Goal: Task Accomplishment & Management: Complete application form

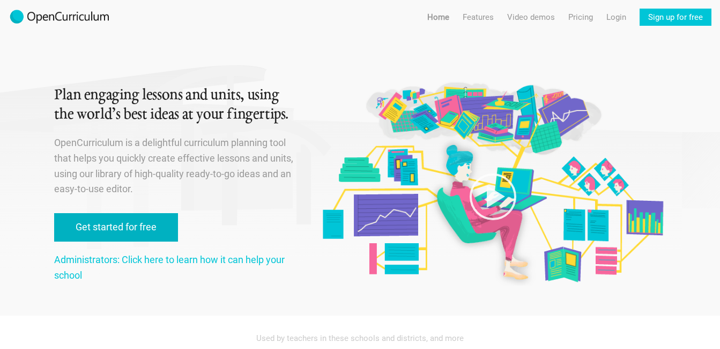
click at [161, 228] on link "Get started for free" at bounding box center [116, 227] width 124 height 28
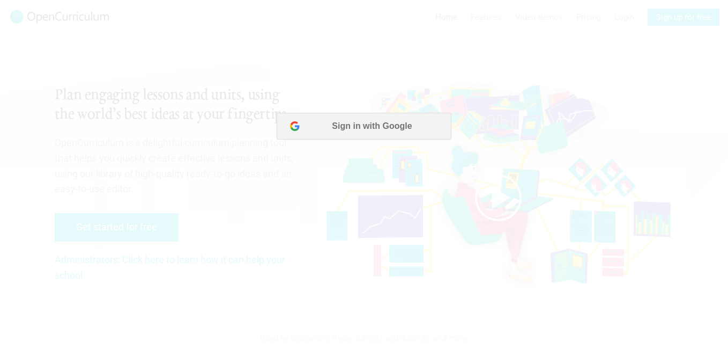
drag, startPoint x: 299, startPoint y: 65, endPoint x: 311, endPoint y: 71, distance: 13.0
click at [299, 65] on div at bounding box center [364, 174] width 728 height 349
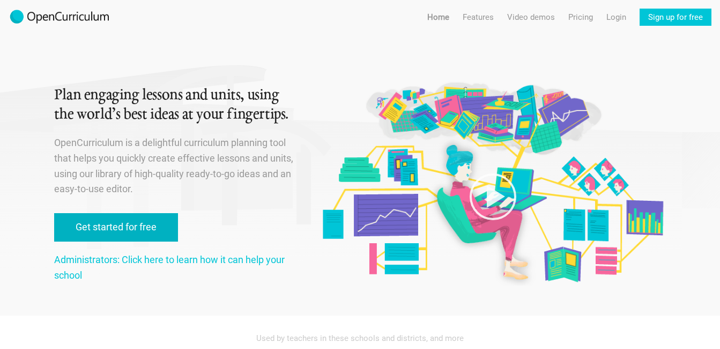
click at [123, 221] on link "Get started for free" at bounding box center [116, 227] width 124 height 28
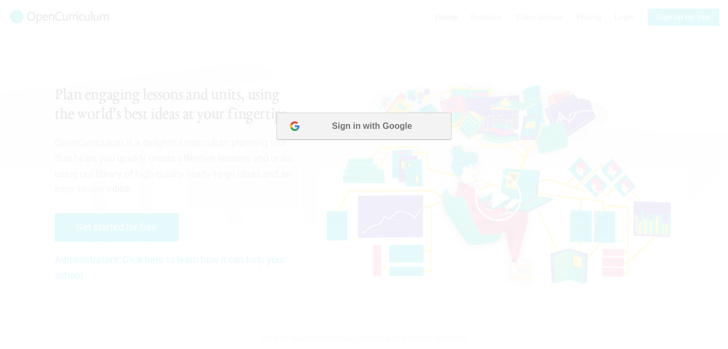
click at [352, 130] on button "Sign in with Google" at bounding box center [364, 126] width 174 height 27
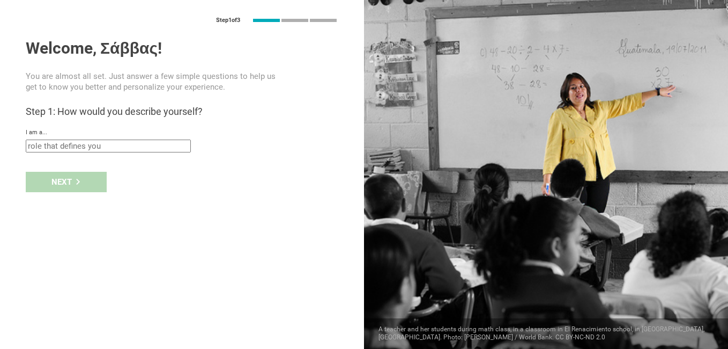
click at [93, 146] on input "text" at bounding box center [108, 145] width 165 height 13
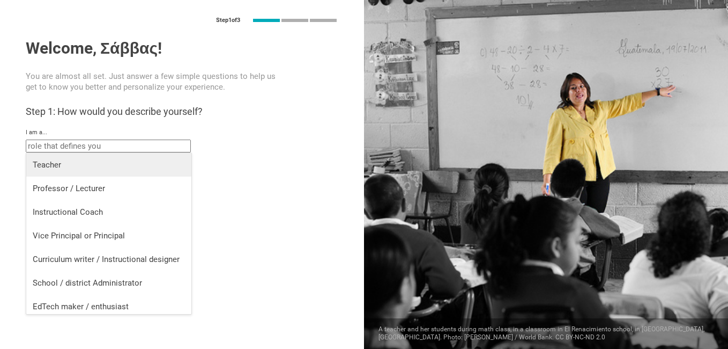
click at [50, 162] on div "Teacher" at bounding box center [109, 164] width 152 height 11
type input "Teacher"
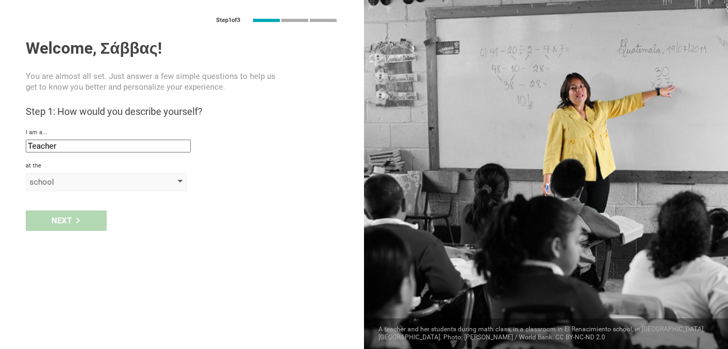
click at [50, 182] on div "school" at bounding box center [90, 181] width 123 height 11
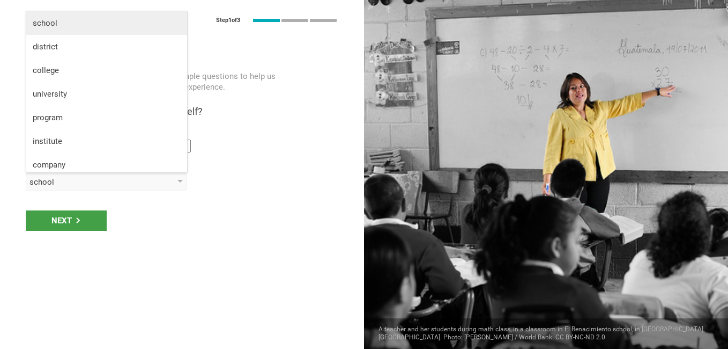
click at [51, 23] on div "school" at bounding box center [107, 23] width 148 height 11
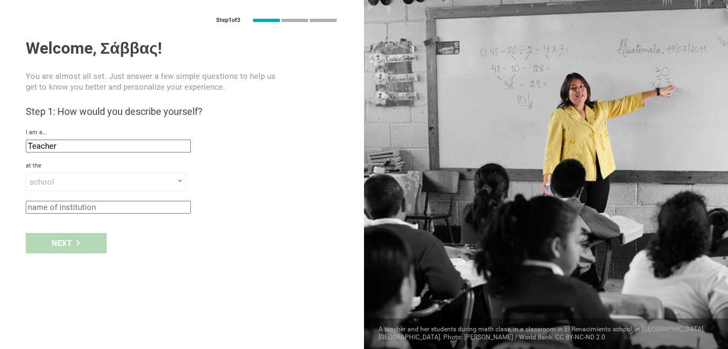
click at [64, 204] on input "text" at bounding box center [108, 207] width 165 height 13
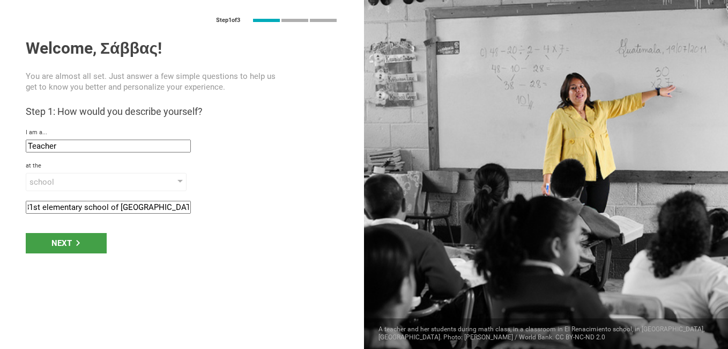
scroll to position [0, 8]
type input "81st elementary school of [GEOGRAPHIC_DATA], [GEOGRAPHIC_DATA]"
click at [58, 236] on div "Next" at bounding box center [66, 243] width 81 height 20
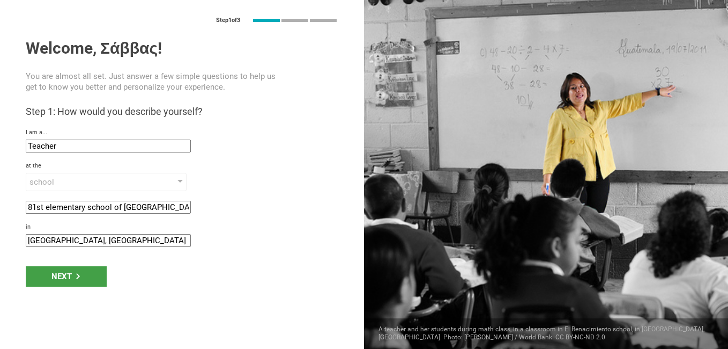
click at [86, 238] on input "[GEOGRAPHIC_DATA], [GEOGRAPHIC_DATA]" at bounding box center [108, 240] width 165 height 13
click at [54, 241] on input "[GEOGRAPHIC_DATA], [GEOGRAPHIC_DATA]" at bounding box center [108, 240] width 165 height 13
type input "[GEOGRAPHIC_DATA], [GEOGRAPHIC_DATA]"
click at [76, 275] on icon at bounding box center [78, 276] width 6 height 6
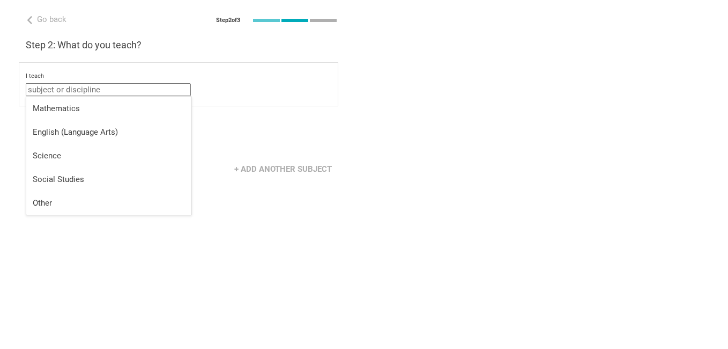
click at [75, 92] on input "text" at bounding box center [108, 89] width 165 height 13
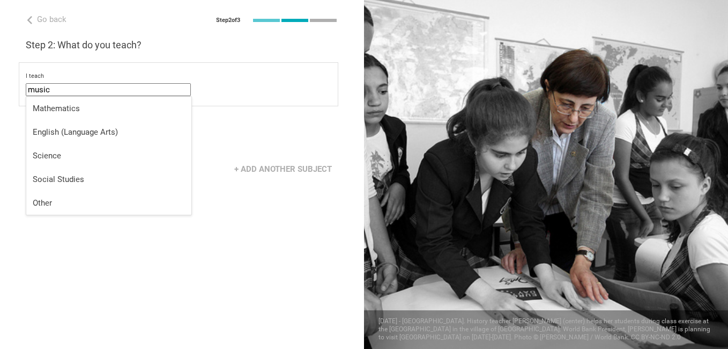
click at [107, 256] on div "Go back Step 2 of 3 Welcome, Σάββας! You are almost all set. Just answer a few …" at bounding box center [182, 174] width 364 height 349
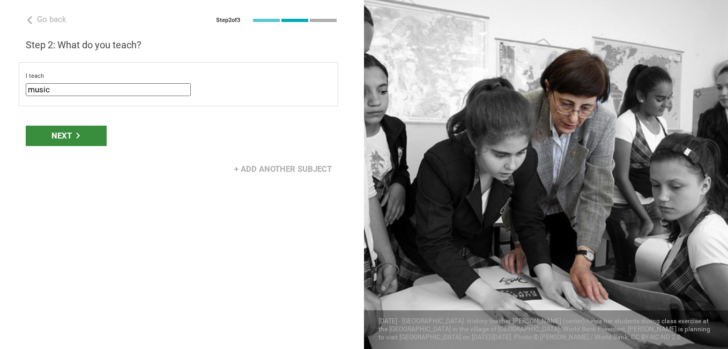
click at [62, 135] on div "Next" at bounding box center [66, 135] width 81 height 20
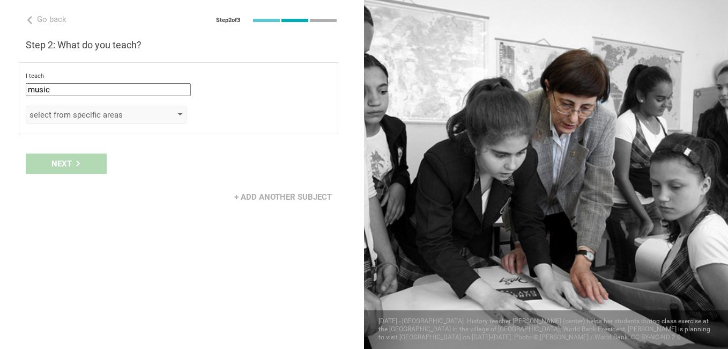
click at [159, 111] on div "select from specific areas" at bounding box center [106, 115] width 161 height 18
click at [110, 111] on div "select from specific areas" at bounding box center [90, 114] width 123 height 11
click at [115, 120] on div "select from specific areas" at bounding box center [90, 114] width 123 height 11
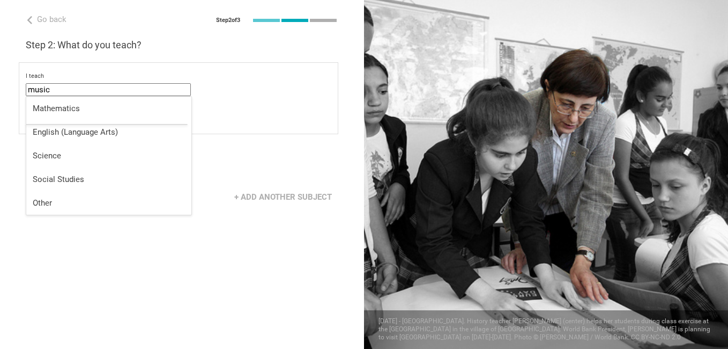
click at [69, 87] on input "music" at bounding box center [108, 89] width 165 height 13
click at [56, 199] on div "Other" at bounding box center [109, 202] width 152 height 11
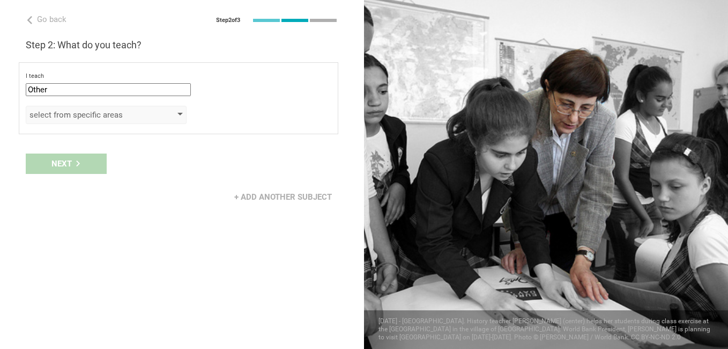
click at [85, 117] on div "select from specific areas" at bounding box center [90, 114] width 123 height 11
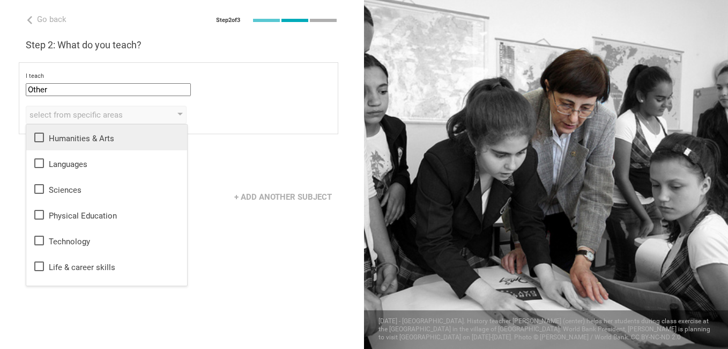
click at [67, 142] on div "Humanities & Arts" at bounding box center [107, 137] width 148 height 13
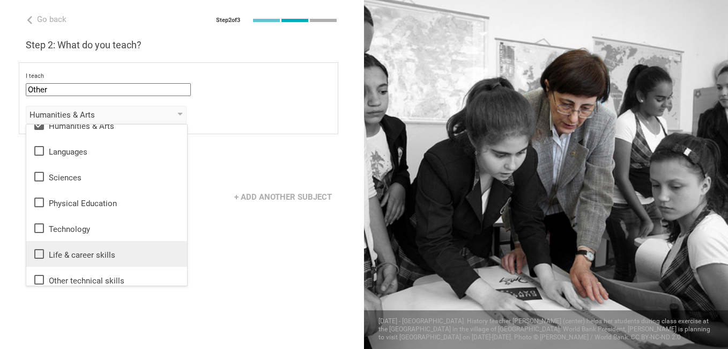
scroll to position [19, 0]
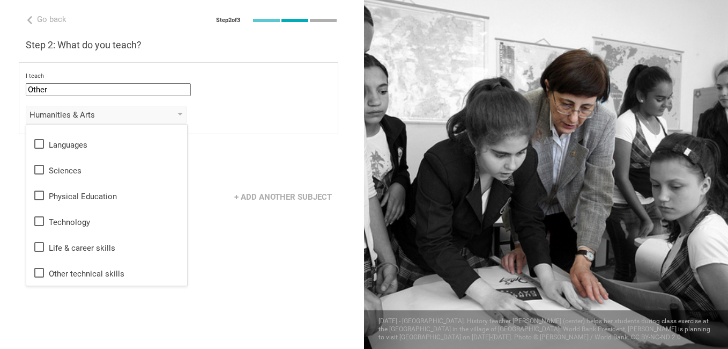
click at [286, 221] on div "Go back Step 2 of 3 Welcome, Σάββας! You are almost all set. Just answer a few …" at bounding box center [182, 174] width 364 height 349
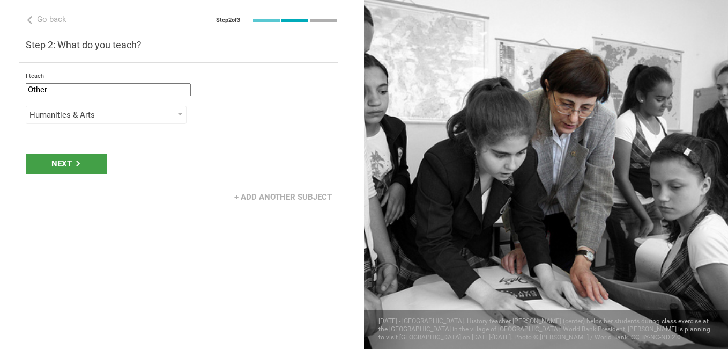
click at [156, 90] on input "Other" at bounding box center [108, 89] width 165 height 13
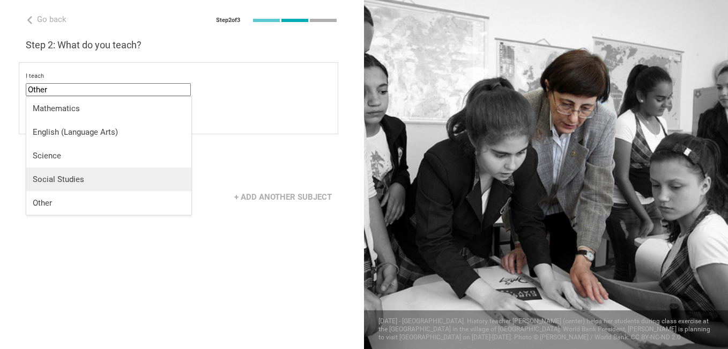
click at [87, 177] on div "Social Studies" at bounding box center [109, 179] width 152 height 11
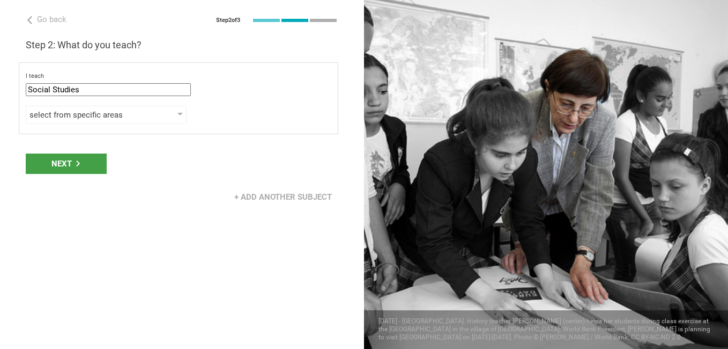
click at [75, 104] on div "I teach Social Studies Mathematics English (Language Arts) Science Social Studi…" at bounding box center [179, 98] width 320 height 72
click at [77, 110] on div "select from specific areas" at bounding box center [90, 114] width 123 height 11
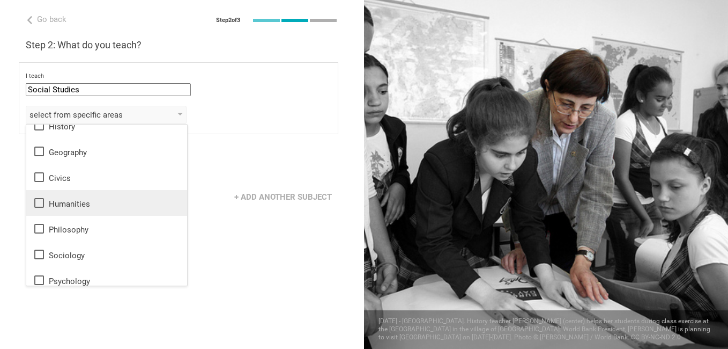
scroll to position [0, 0]
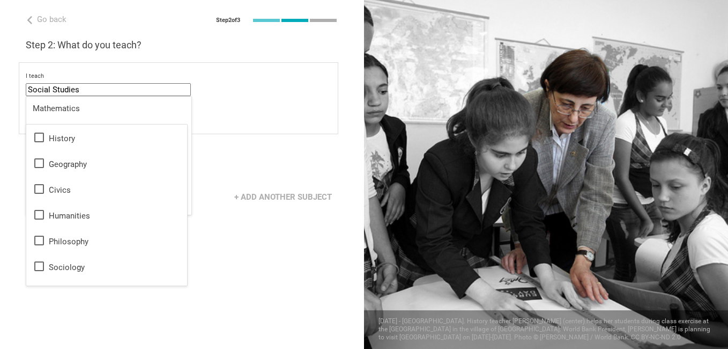
click at [70, 83] on input "Social Studies" at bounding box center [108, 89] width 165 height 13
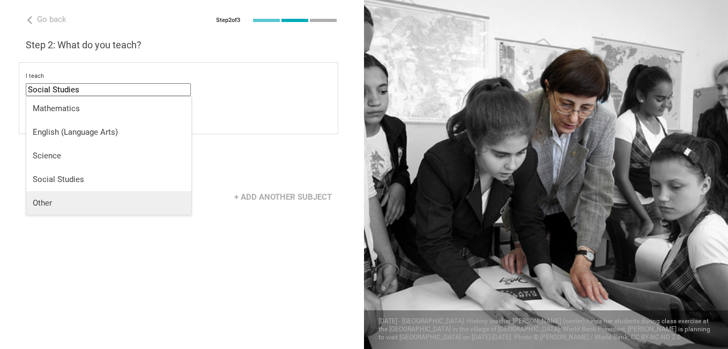
click at [39, 202] on div "Other" at bounding box center [109, 202] width 152 height 11
type input "Other"
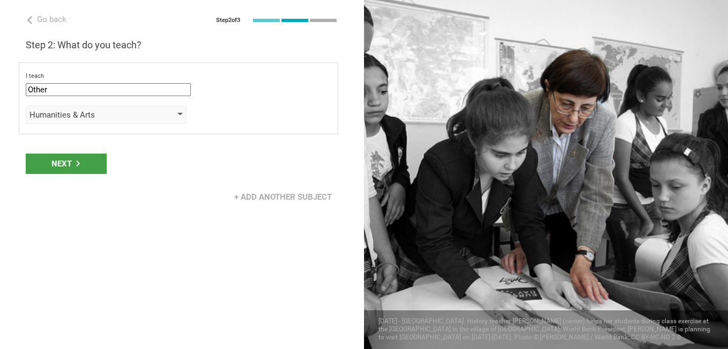
click at [59, 114] on div "Humanities & Arts" at bounding box center [90, 114] width 123 height 11
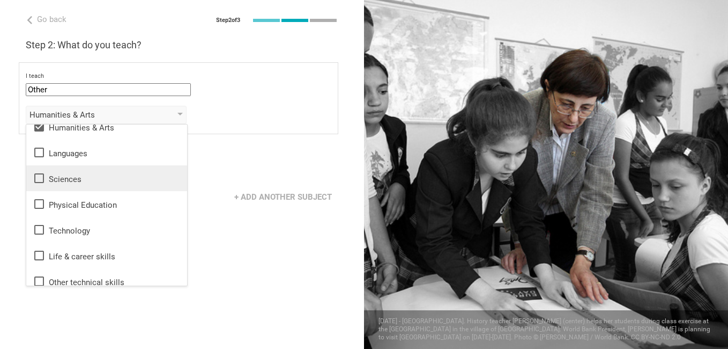
scroll to position [19, 0]
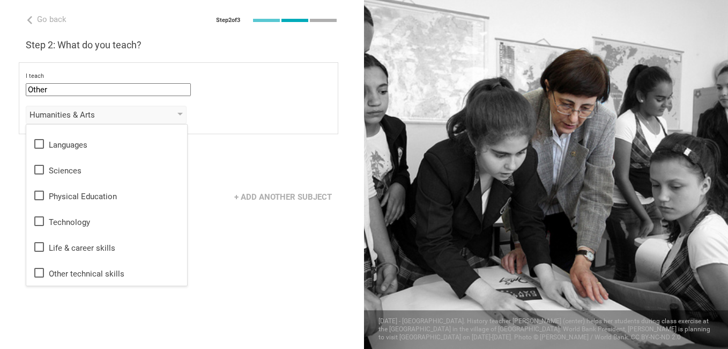
click at [239, 265] on div "Go back Step 2 of 3 Welcome, Σάββας! You are almost all set. Just answer a few …" at bounding box center [182, 174] width 364 height 349
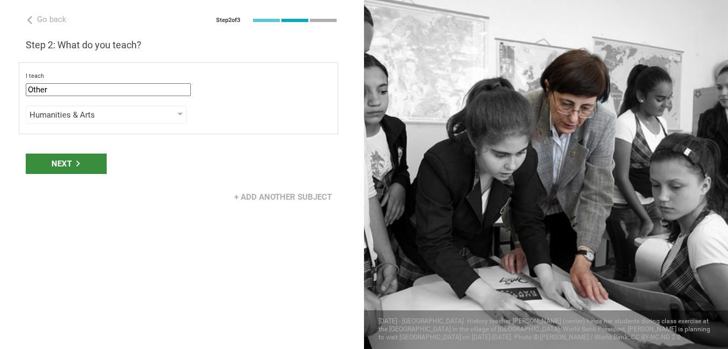
click at [42, 168] on div "Next" at bounding box center [66, 163] width 81 height 20
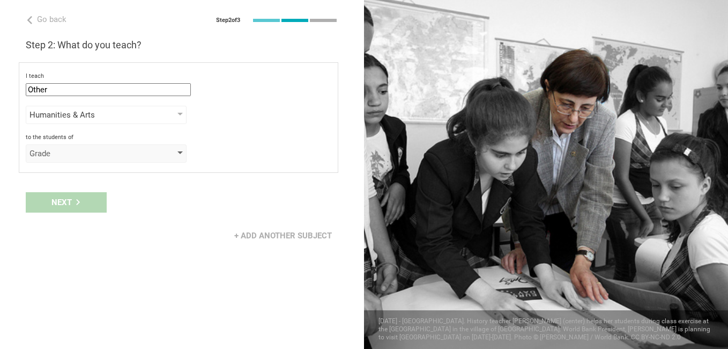
click at [72, 150] on div "Grade" at bounding box center [90, 153] width 123 height 11
click at [51, 162] on div "Grade" at bounding box center [106, 153] width 161 height 18
click at [157, 193] on div "Next" at bounding box center [182, 202] width 364 height 33
click at [96, 147] on div "Grade" at bounding box center [106, 153] width 161 height 18
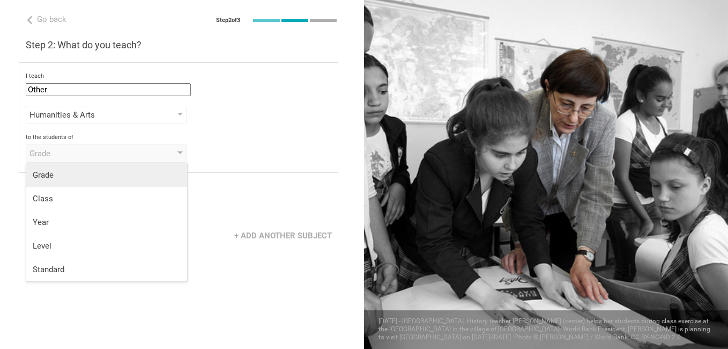
click at [49, 176] on div "Grade" at bounding box center [107, 174] width 148 height 11
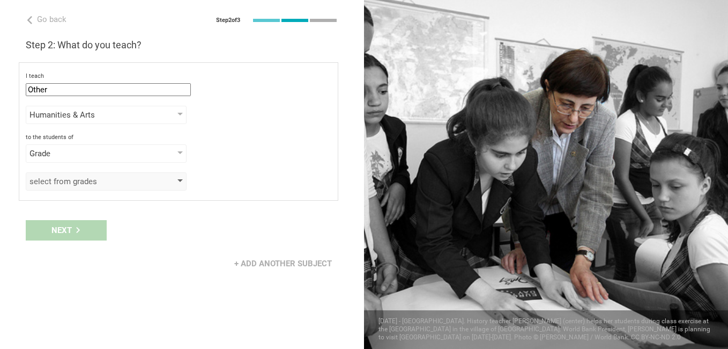
click at [73, 179] on div "select from grades" at bounding box center [90, 181] width 123 height 11
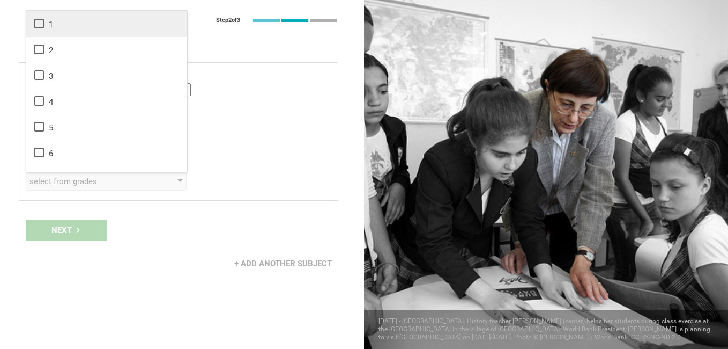
drag, startPoint x: 37, startPoint y: 23, endPoint x: 38, endPoint y: 34, distance: 11.3
click at [37, 22] on icon at bounding box center [39, 23] width 13 height 13
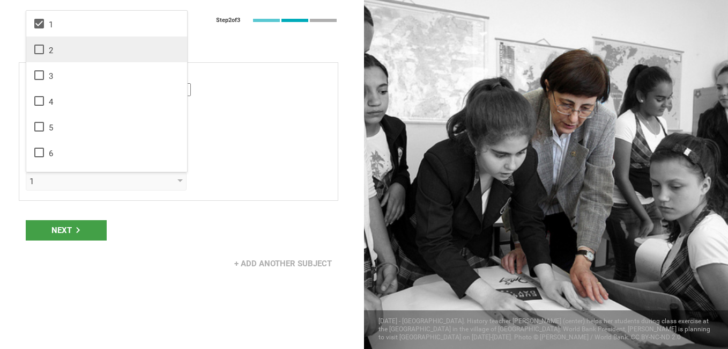
click at [38, 45] on icon at bounding box center [39, 50] width 10 height 10
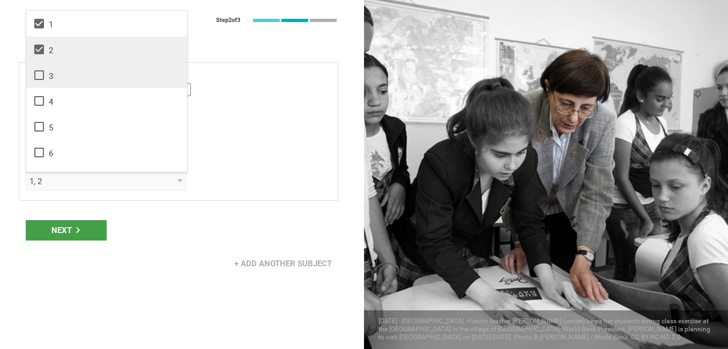
click at [39, 72] on icon at bounding box center [39, 75] width 13 height 13
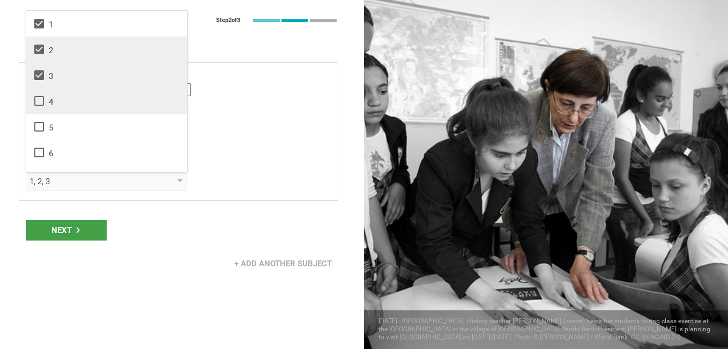
click at [39, 106] on icon at bounding box center [39, 101] width 10 height 10
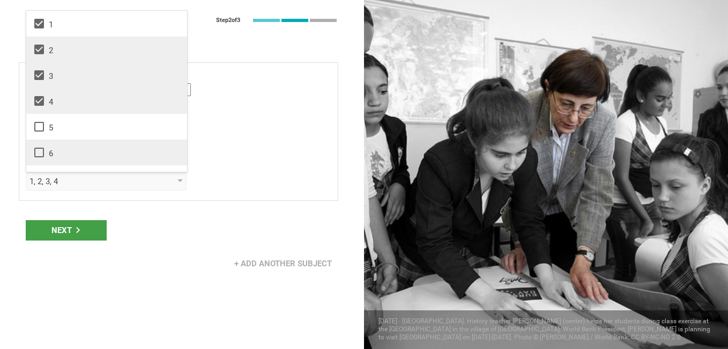
drag, startPoint x: 40, startPoint y: 130, endPoint x: 40, endPoint y: 142, distance: 11.8
click at [40, 134] on li "5" at bounding box center [106, 127] width 161 height 26
click at [40, 143] on li "6" at bounding box center [106, 152] width 161 height 26
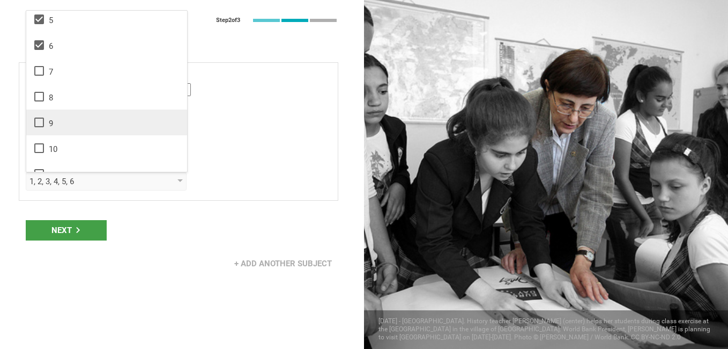
scroll to position [161, 0]
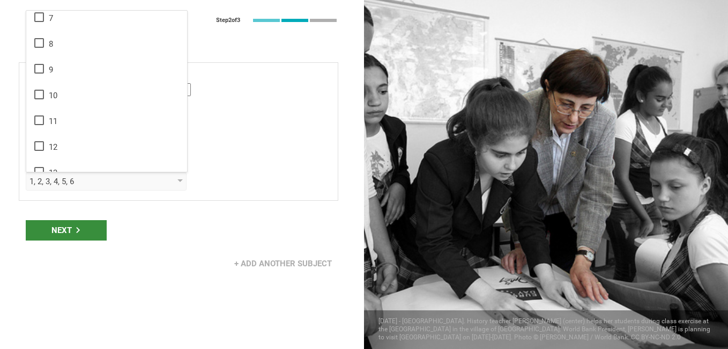
click at [73, 228] on div "Next" at bounding box center [66, 230] width 81 height 20
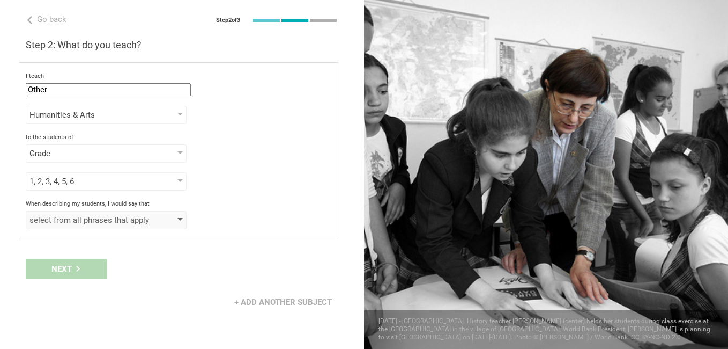
click at [119, 217] on div "select from all phrases that apply" at bounding box center [90, 220] width 123 height 11
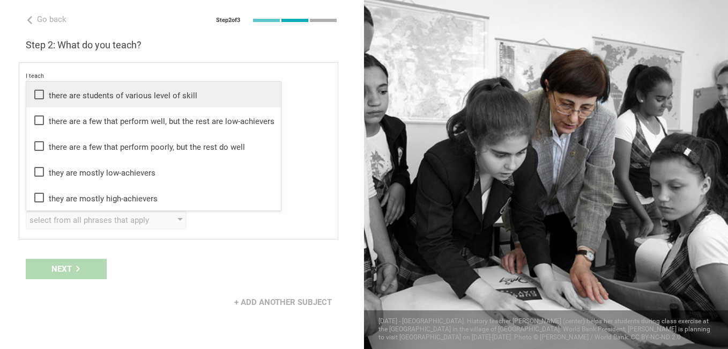
click at [27, 96] on li "there are students of various level of skill" at bounding box center [153, 95] width 255 height 26
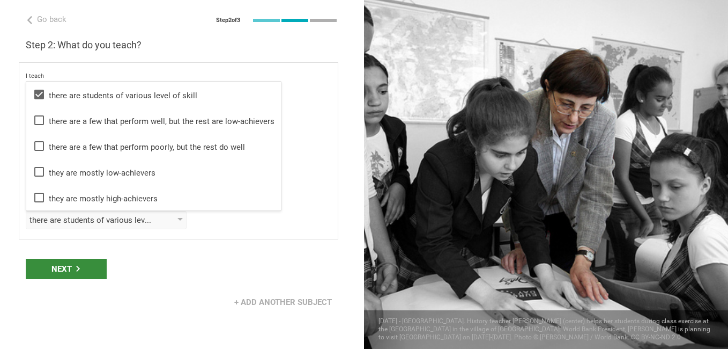
click at [59, 273] on div "Next" at bounding box center [66, 268] width 81 height 20
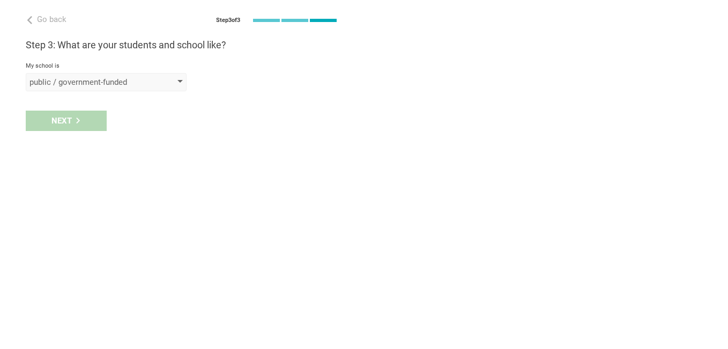
click at [107, 77] on div "public / government-funded" at bounding box center [90, 82] width 123 height 11
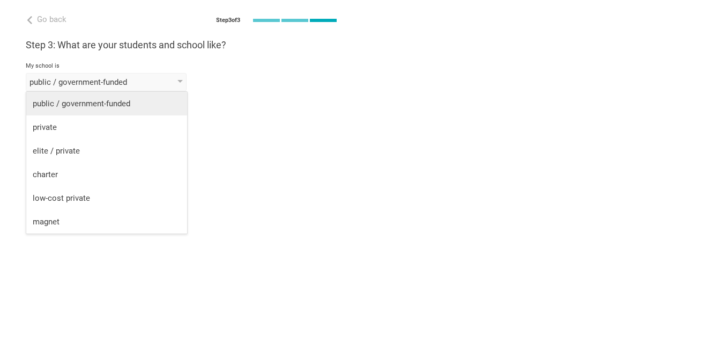
click at [100, 101] on div "public / government-funded" at bounding box center [107, 103] width 148 height 11
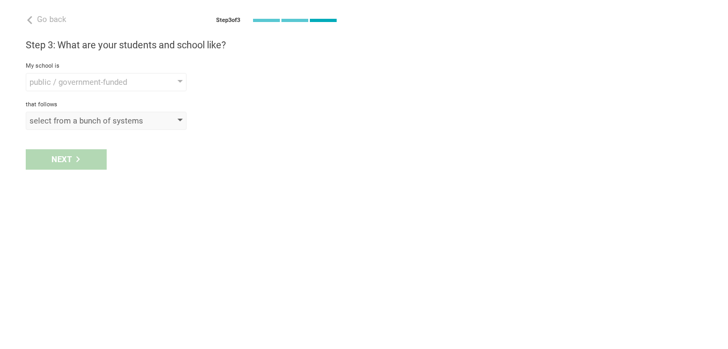
click at [88, 124] on div "select from a bunch of systems" at bounding box center [90, 120] width 123 height 11
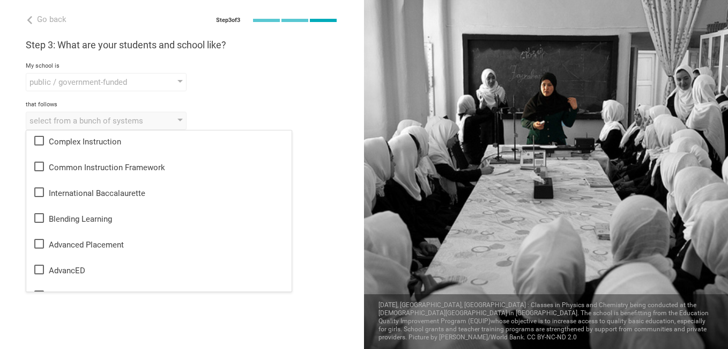
scroll to position [154, 0]
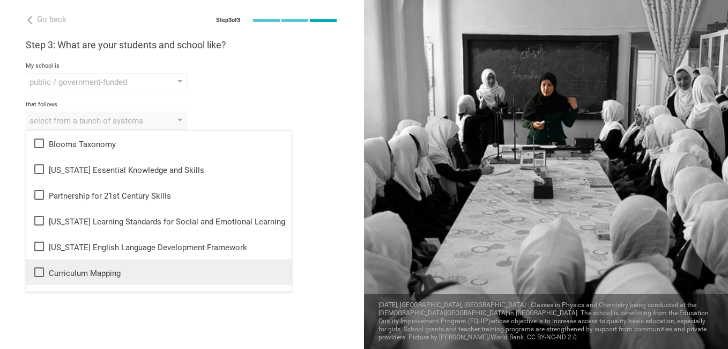
click at [109, 274] on div "Curriculum Mapping" at bounding box center [159, 271] width 253 height 13
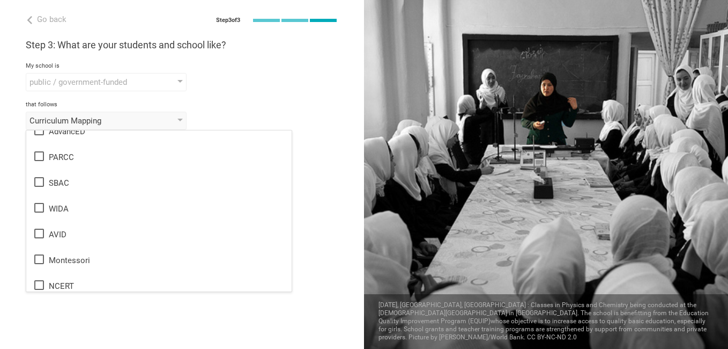
scroll to position [637, 0]
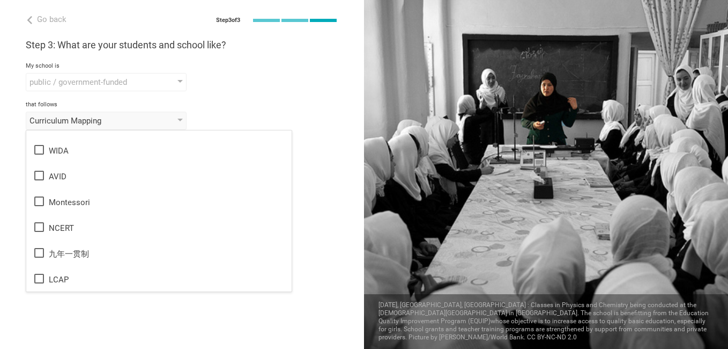
click at [329, 232] on div "Go back Step 3 of 3 Welcome, Σάββας! You are almost all set. Just answer a few …" at bounding box center [182, 174] width 364 height 349
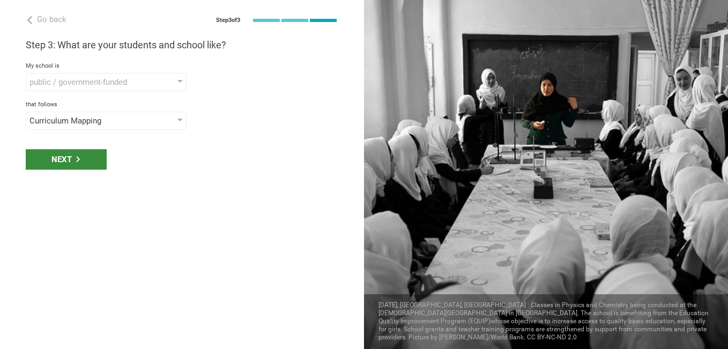
click at [62, 163] on div "Next" at bounding box center [66, 159] width 81 height 20
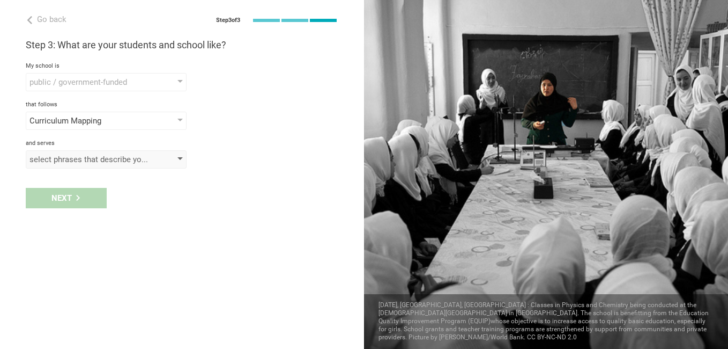
click at [100, 158] on div "select phrases that describe your student population" at bounding box center [90, 159] width 123 height 11
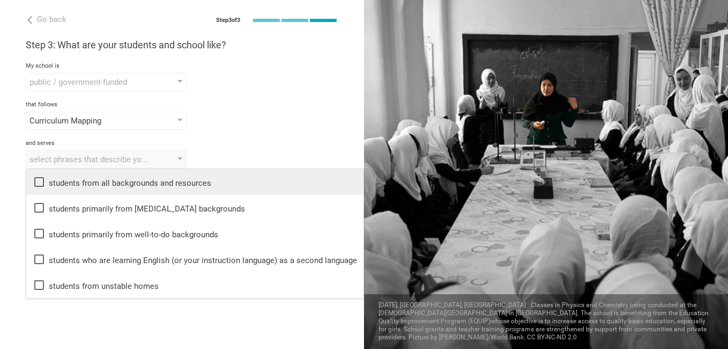
click at [38, 178] on icon at bounding box center [39, 182] width 10 height 10
click at [91, 309] on div "Go back Step 3 of 3 Welcome, Σάββας! You are almost all set. Just answer a few …" at bounding box center [182, 174] width 364 height 349
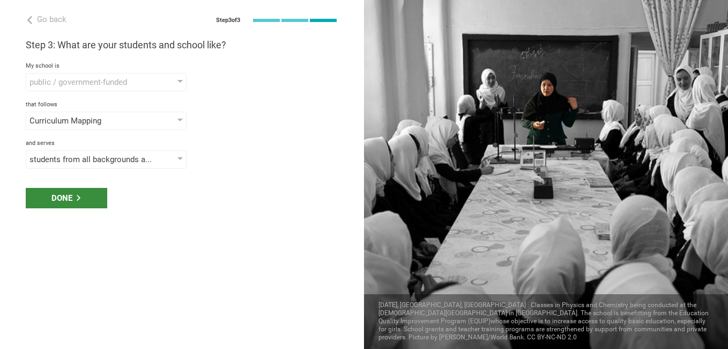
click at [62, 200] on div "Done" at bounding box center [67, 198] width 82 height 20
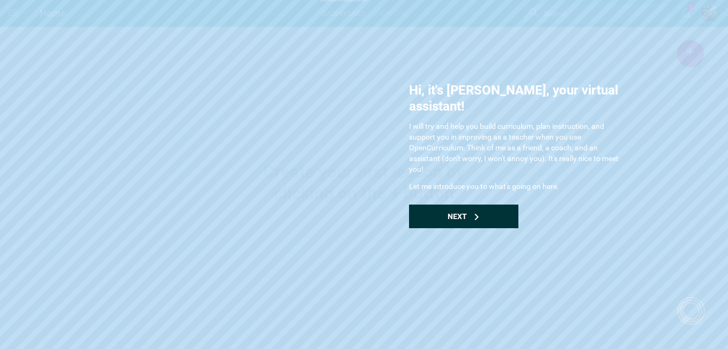
click at [468, 204] on div "Next" at bounding box center [463, 216] width 109 height 24
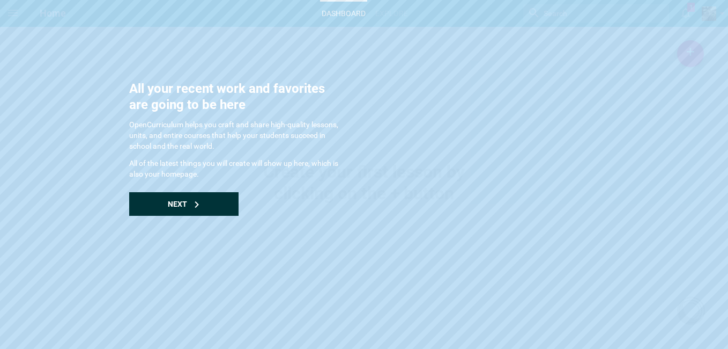
click at [163, 204] on div "Next" at bounding box center [183, 204] width 109 height 24
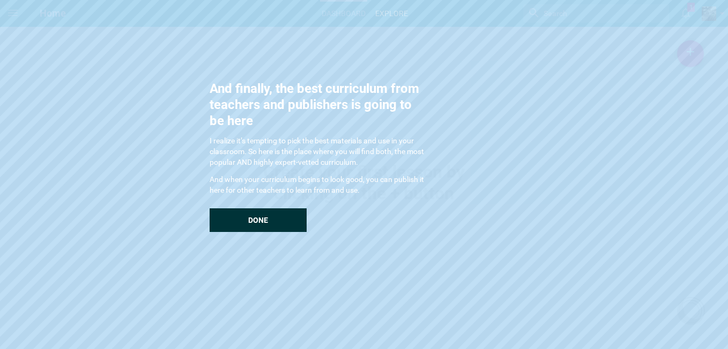
click at [234, 216] on div "Done" at bounding box center [258, 220] width 97 height 24
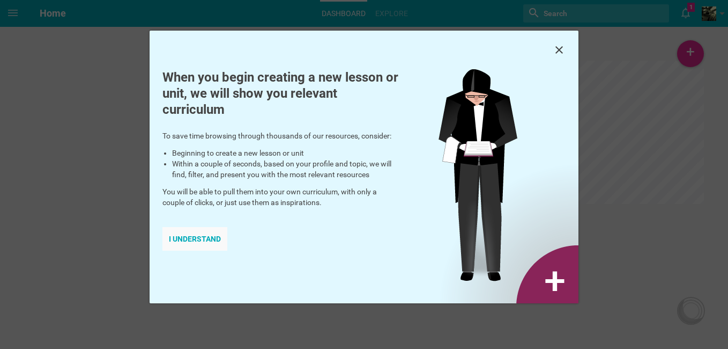
click at [197, 236] on div "I understand" at bounding box center [194, 239] width 65 height 24
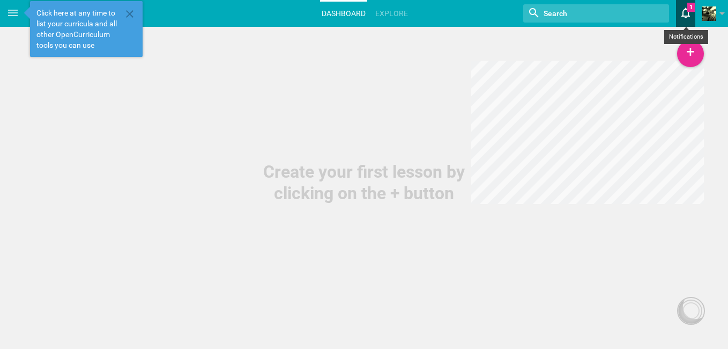
click at [688, 17] on icon at bounding box center [686, 13] width 9 height 11
click at [419, 116] on div "Create your first lesson by clicking on the + button" at bounding box center [364, 102] width 728 height 204
click at [693, 45] on div "+" at bounding box center [690, 53] width 27 height 27
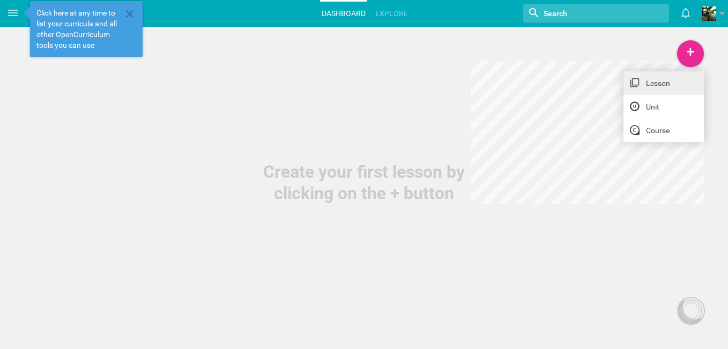
click at [656, 80] on link "Lesson" at bounding box center [664, 83] width 80 height 24
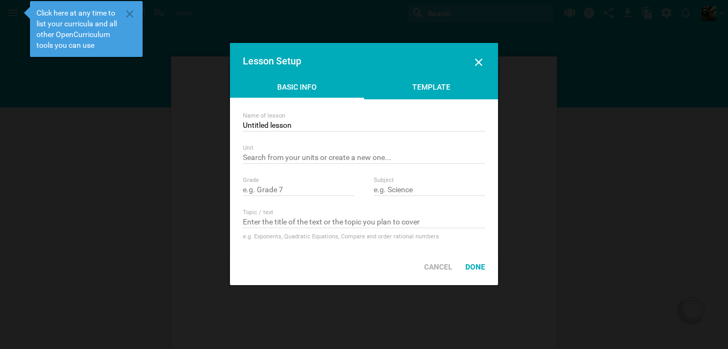
click at [439, 85] on div "Template" at bounding box center [431, 90] width 134 height 16
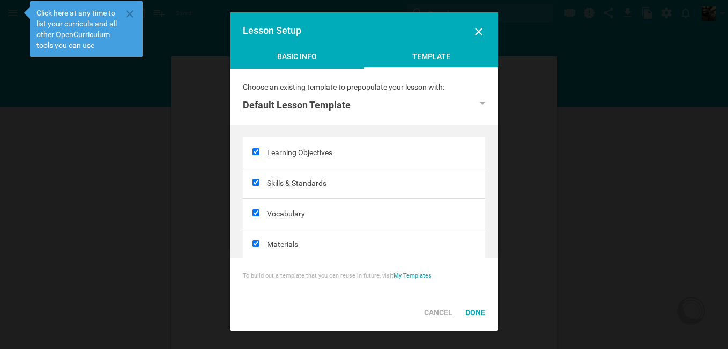
click at [297, 51] on div "Basic Info" at bounding box center [297, 59] width 134 height 16
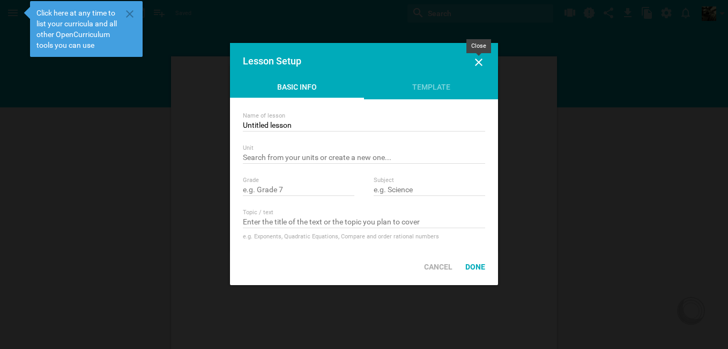
click at [479, 63] on icon at bounding box center [479, 62] width 8 height 8
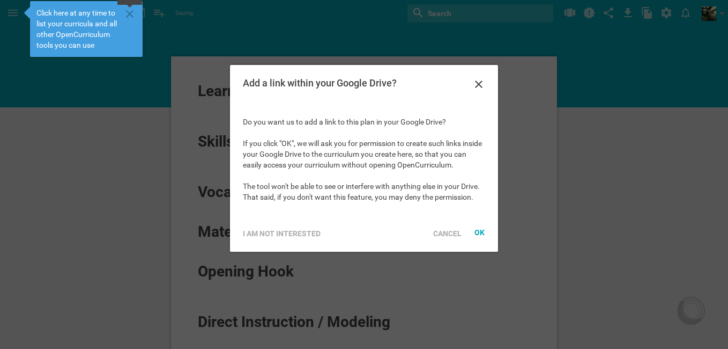
click at [130, 12] on icon at bounding box center [129, 14] width 13 height 13
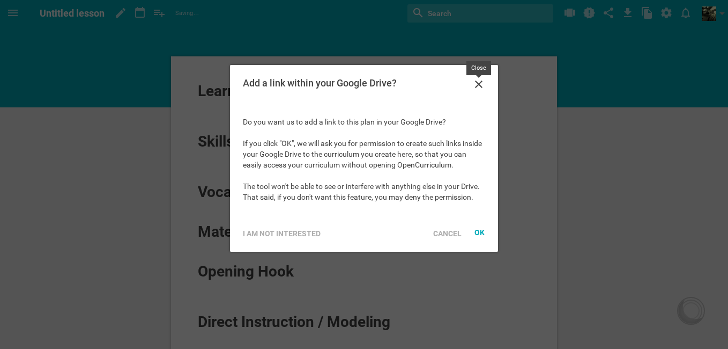
click at [473, 84] on icon at bounding box center [478, 84] width 13 height 13
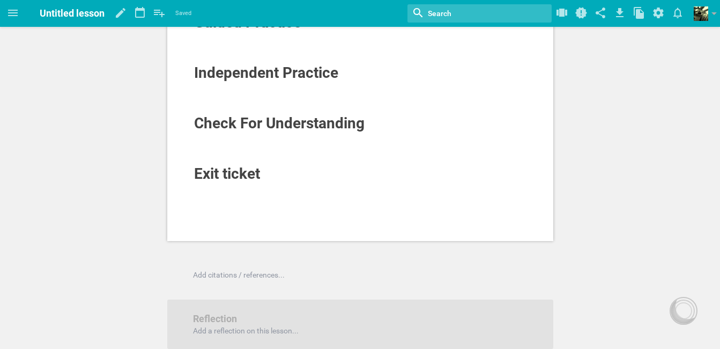
scroll to position [375, 0]
